Goal: Use online tool/utility: Use online tool/utility

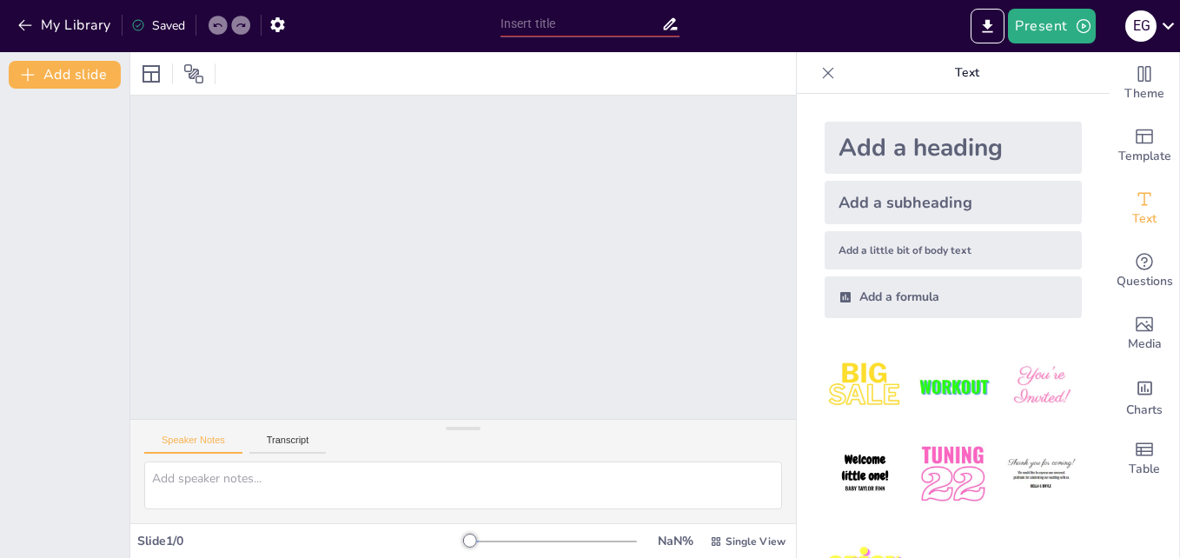
click at [56, 129] on div at bounding box center [64, 323] width 129 height 469
click at [288, 445] on button "Transcript" at bounding box center [287, 443] width 77 height 19
click at [204, 436] on button "Speaker Notes" at bounding box center [193, 443] width 98 height 19
click at [1030, 34] on button "Present" at bounding box center [1051, 26] width 87 height 35
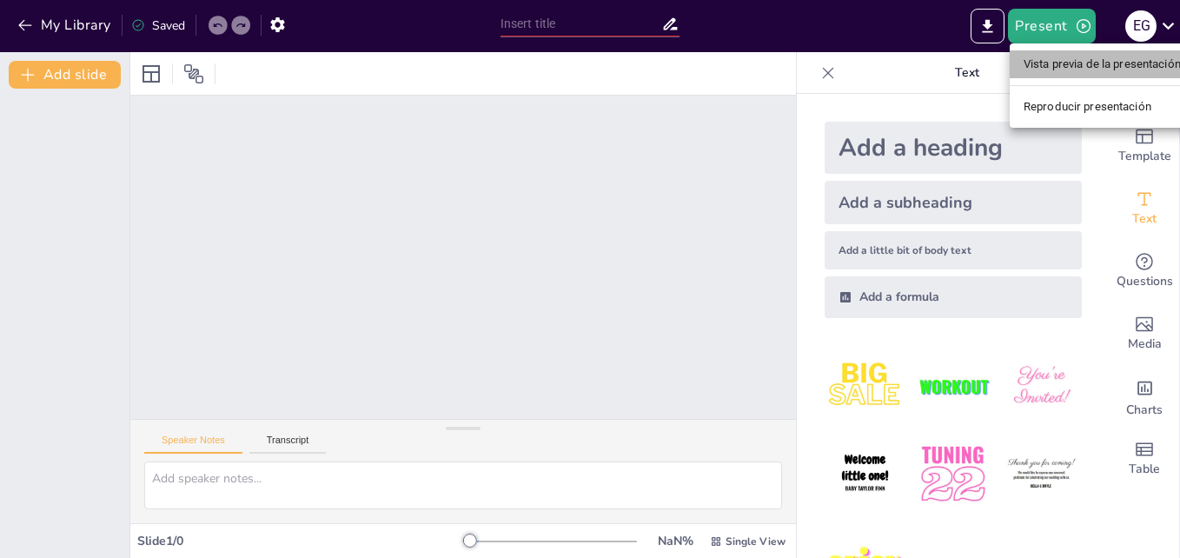
click at [1057, 65] on li "Vista previa de la presentación" at bounding box center [1102, 64] width 185 height 28
